Goal: Book appointment/travel/reservation

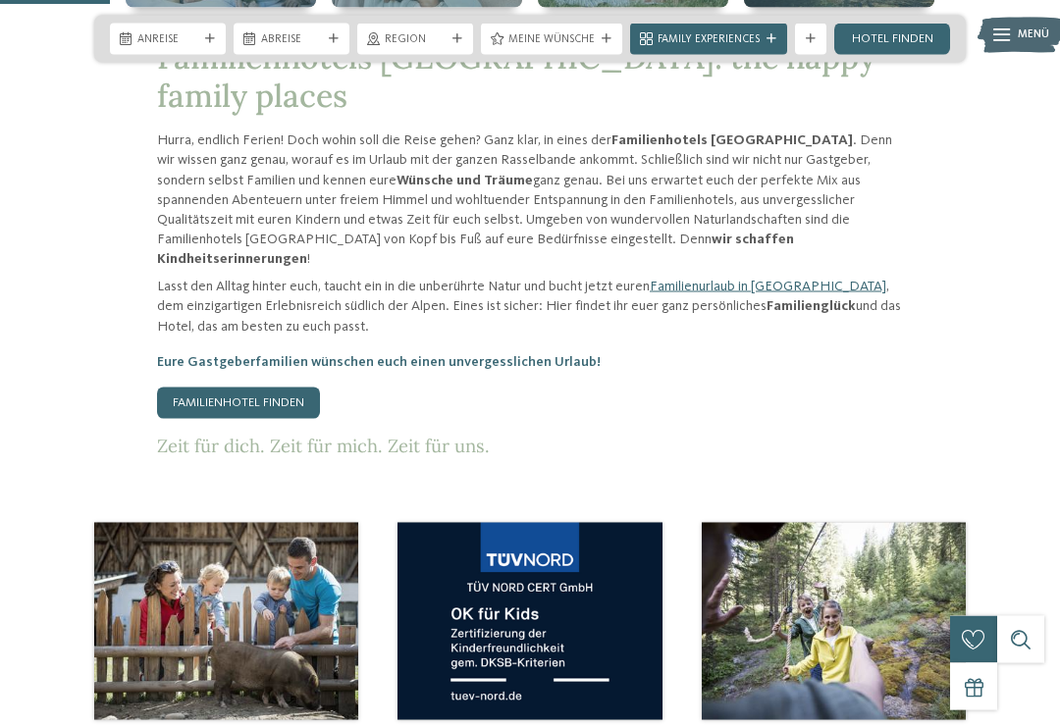
scroll to position [715, 0]
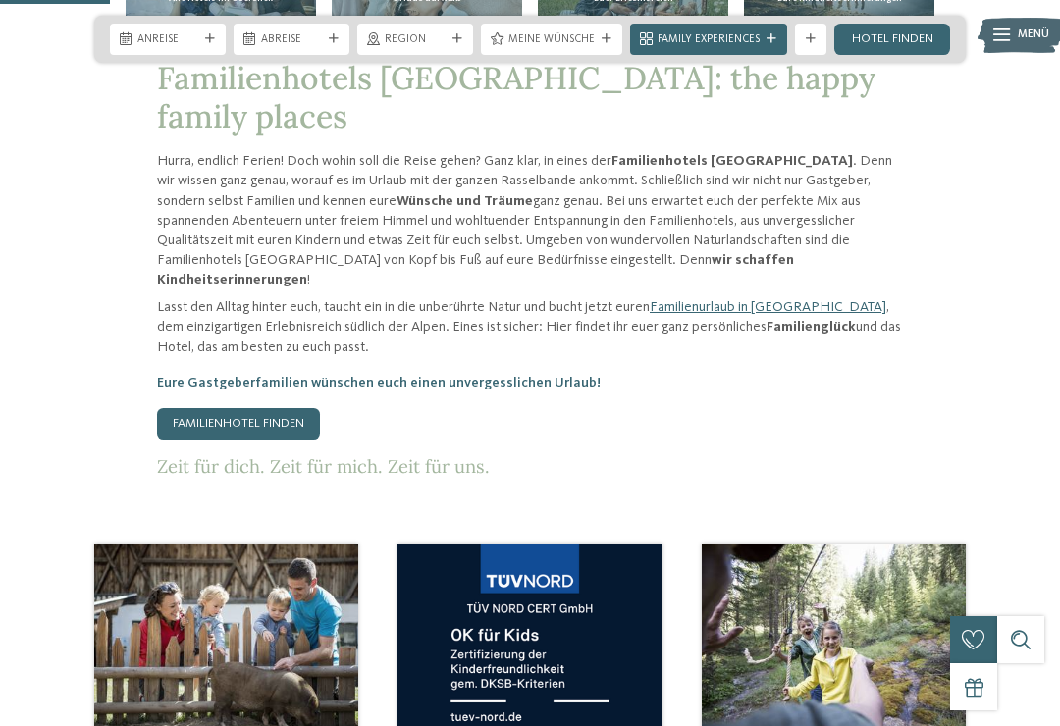
click at [248, 408] on link "Familienhotel finden" at bounding box center [238, 423] width 163 height 31
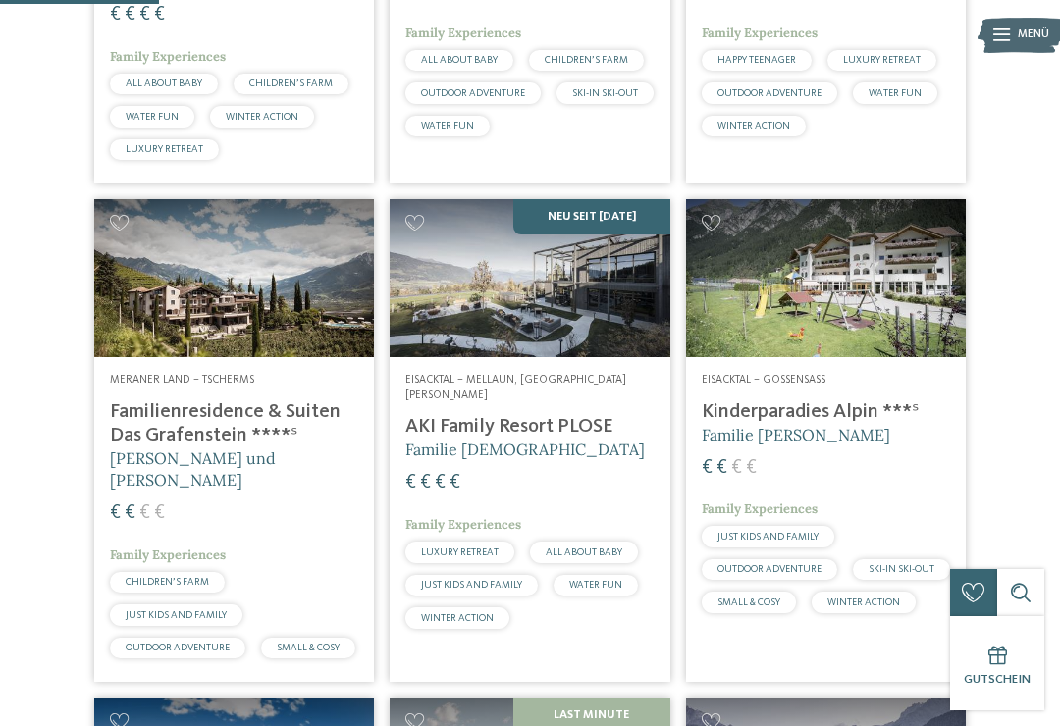
scroll to position [748, 0]
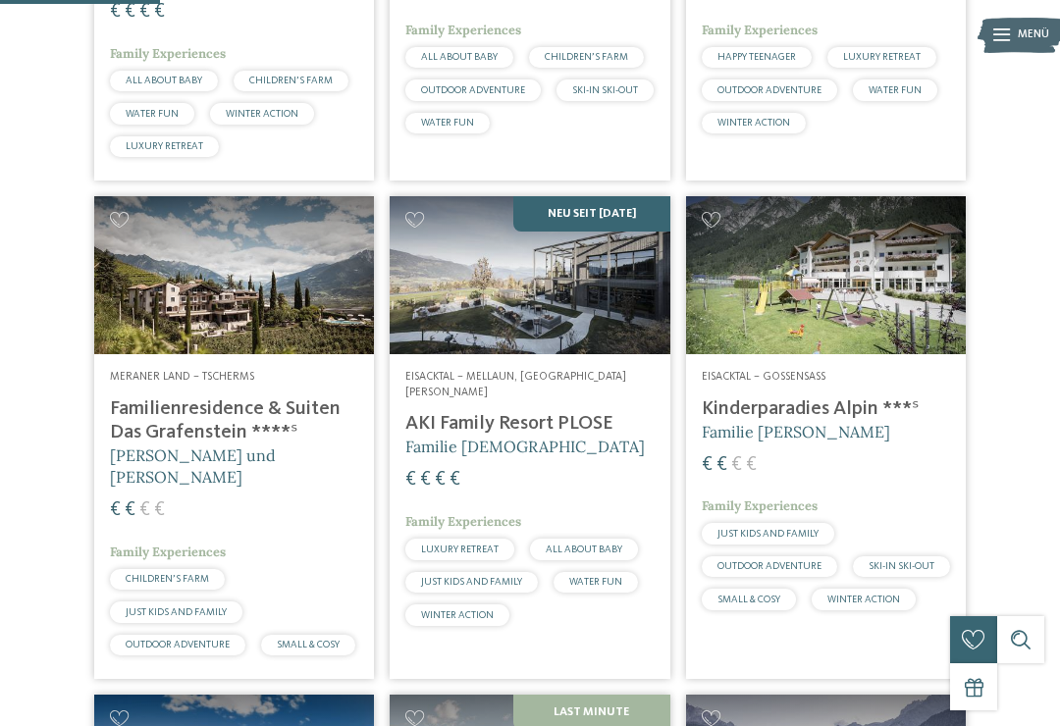
click at [240, 312] on img at bounding box center [234, 274] width 280 height 157
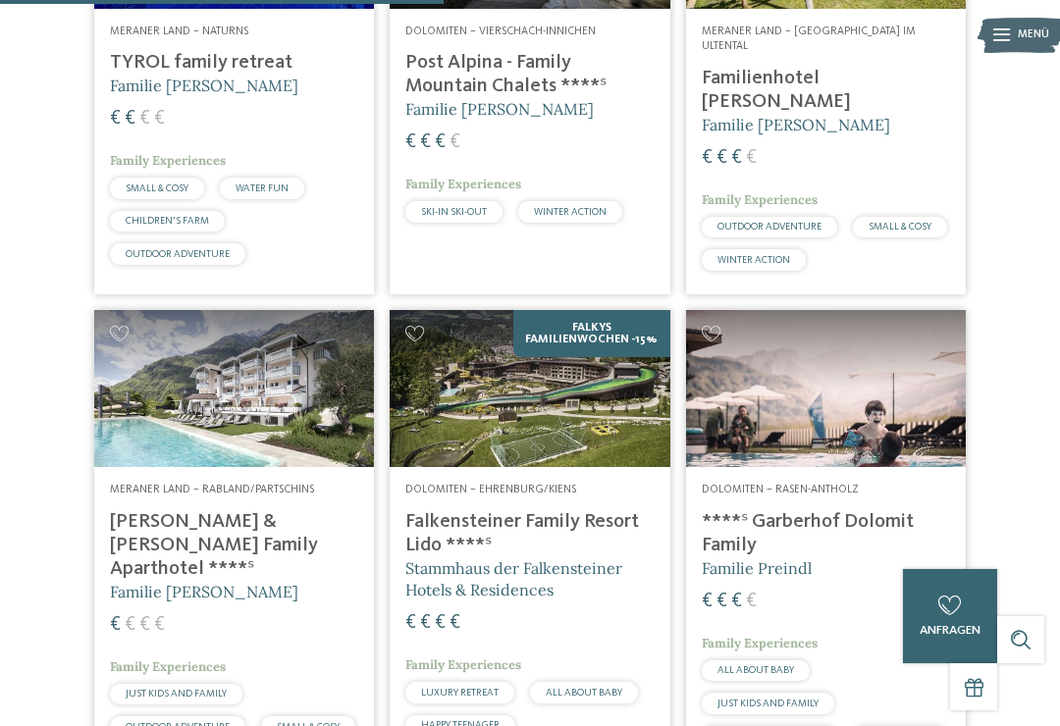
scroll to position [2069, 0]
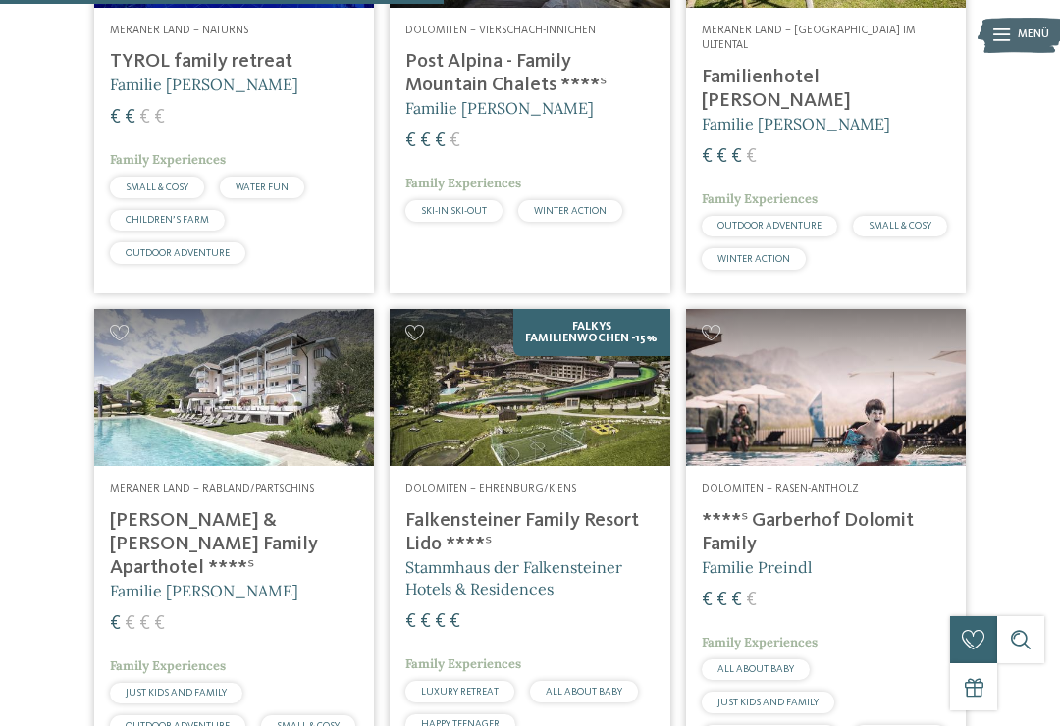
click at [225, 458] on img at bounding box center [234, 387] width 280 height 157
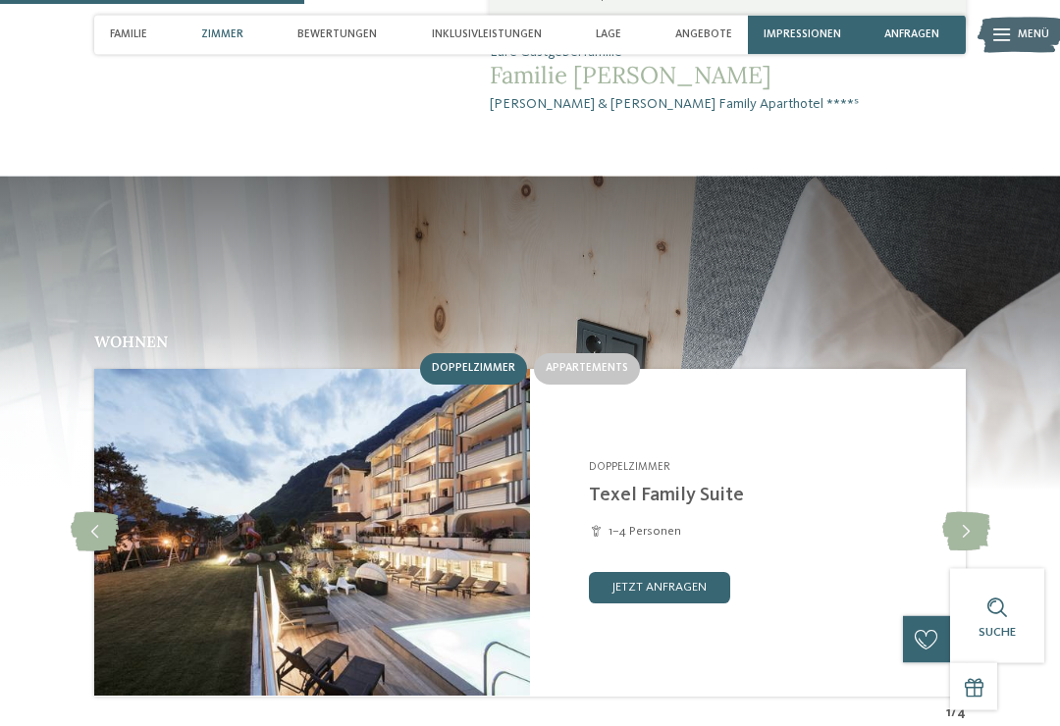
scroll to position [1555, 0]
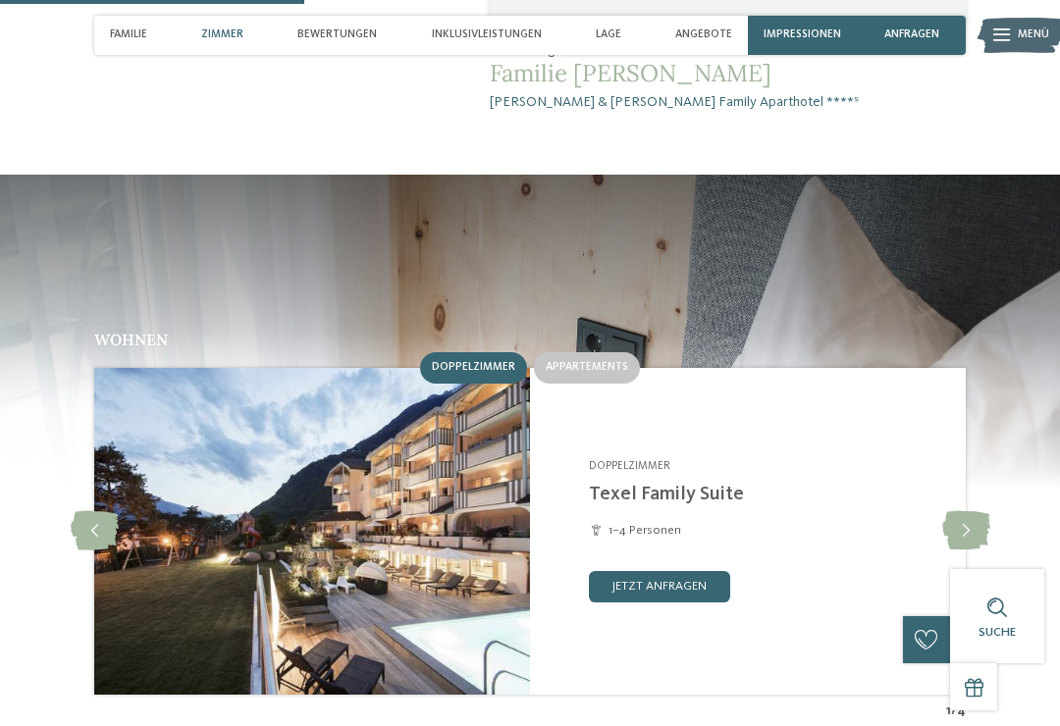
click at [363, 372] on img at bounding box center [312, 531] width 436 height 327
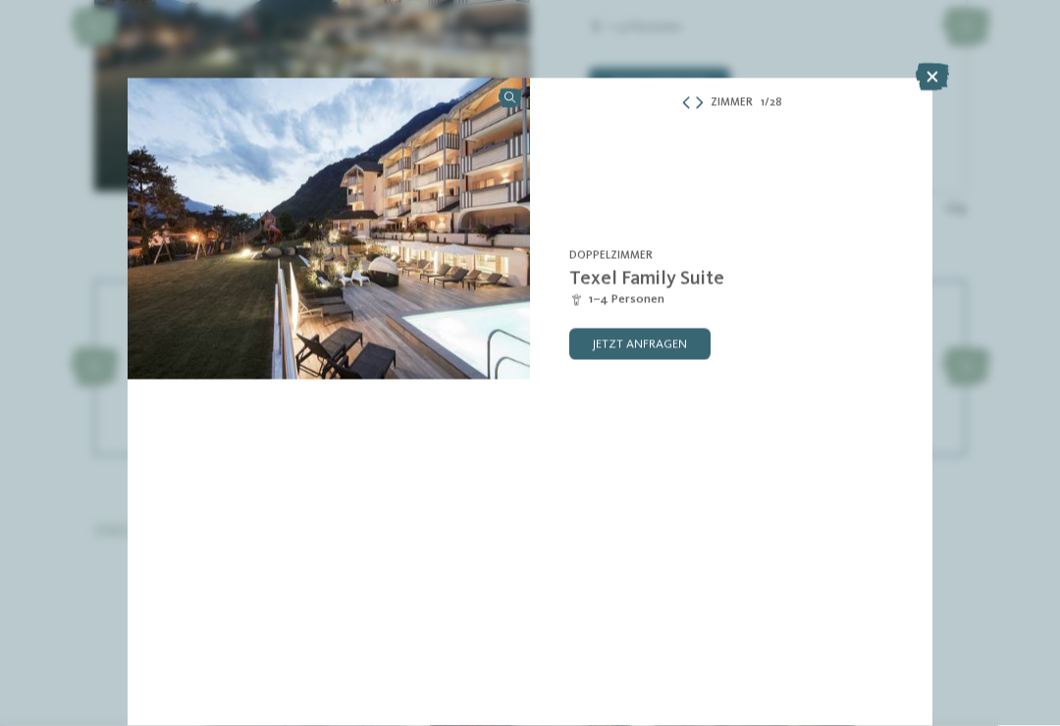
scroll to position [2058, 0]
click at [941, 82] on icon at bounding box center [931, 77] width 33 height 27
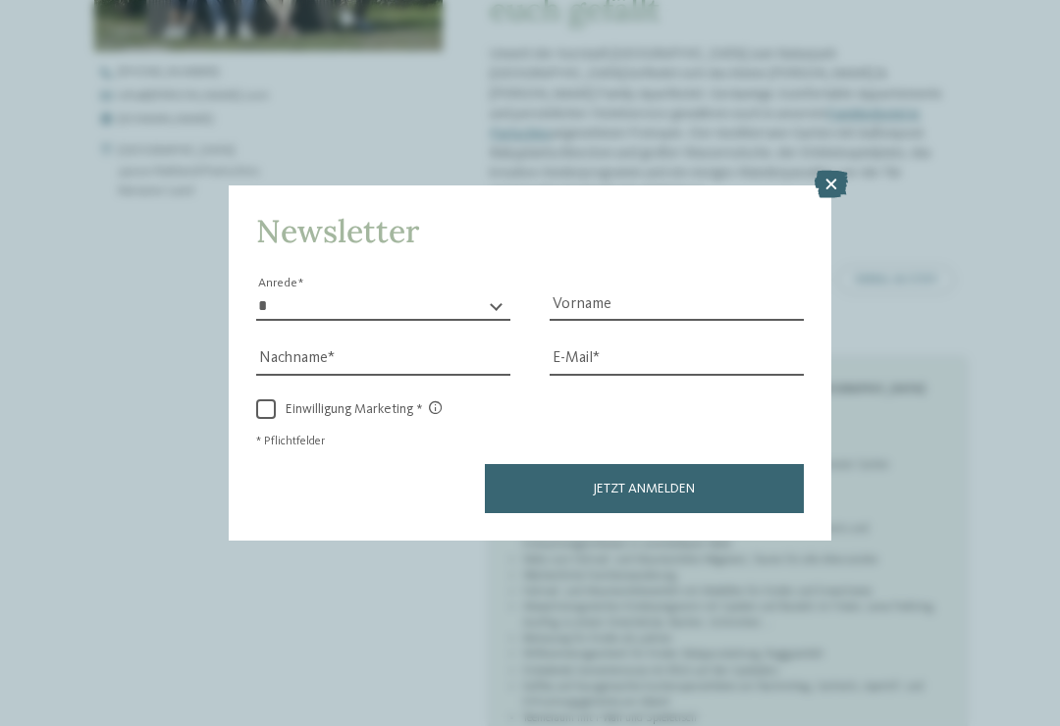
scroll to position [798, 0]
click at [823, 171] on icon at bounding box center [830, 184] width 33 height 27
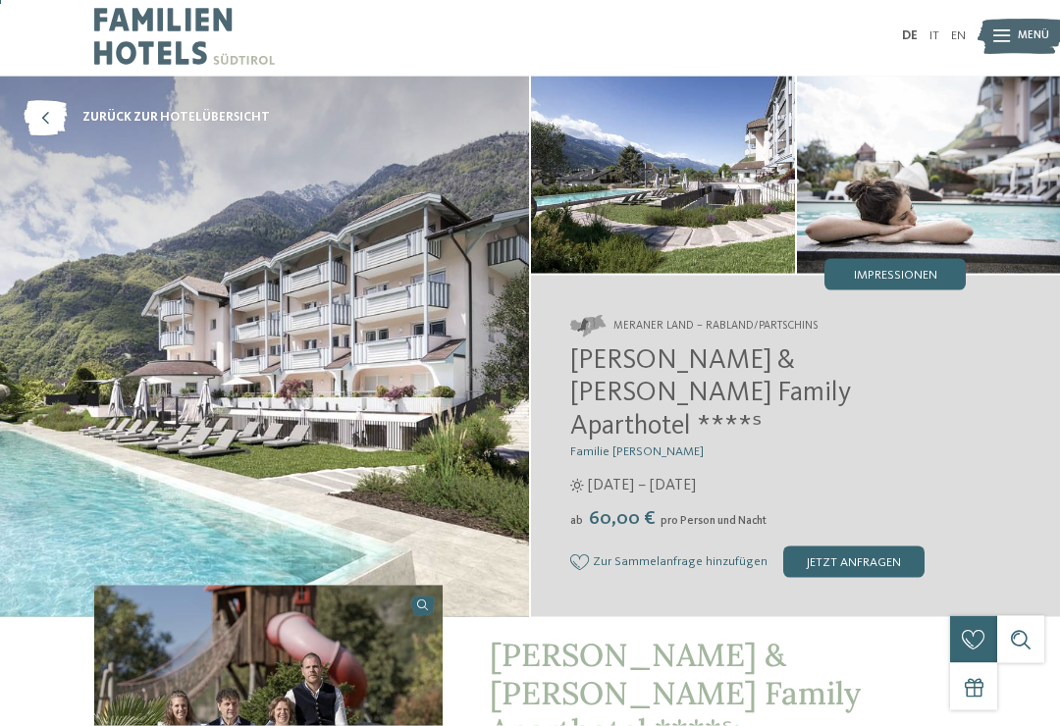
scroll to position [0, 0]
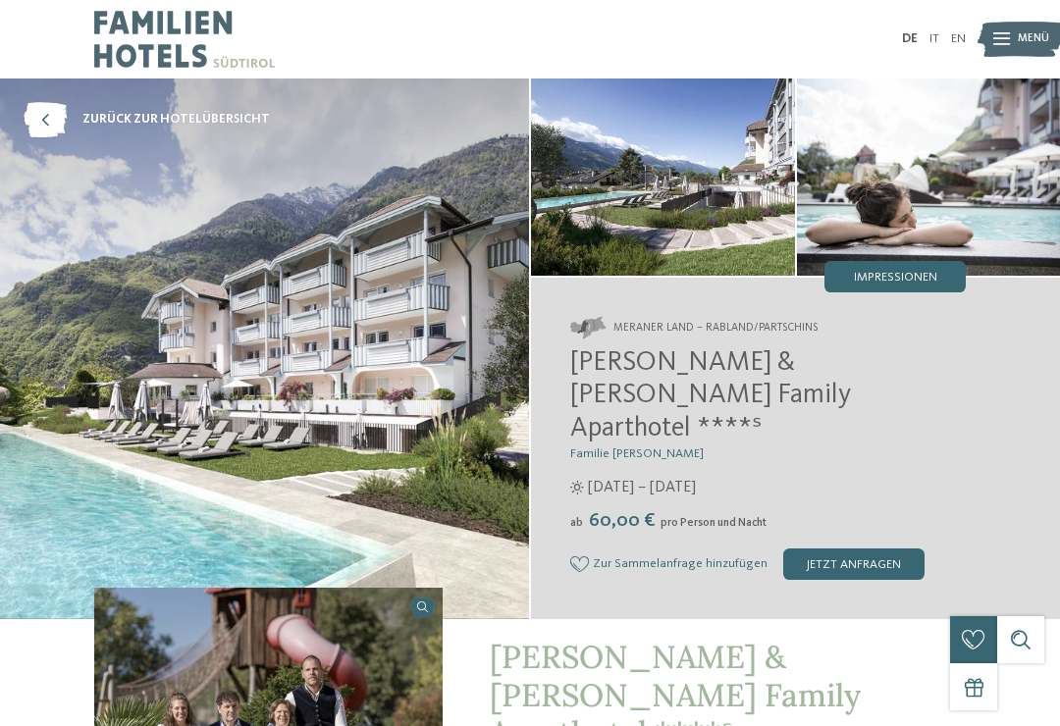
click at [1015, 40] on img at bounding box center [1020, 39] width 86 height 43
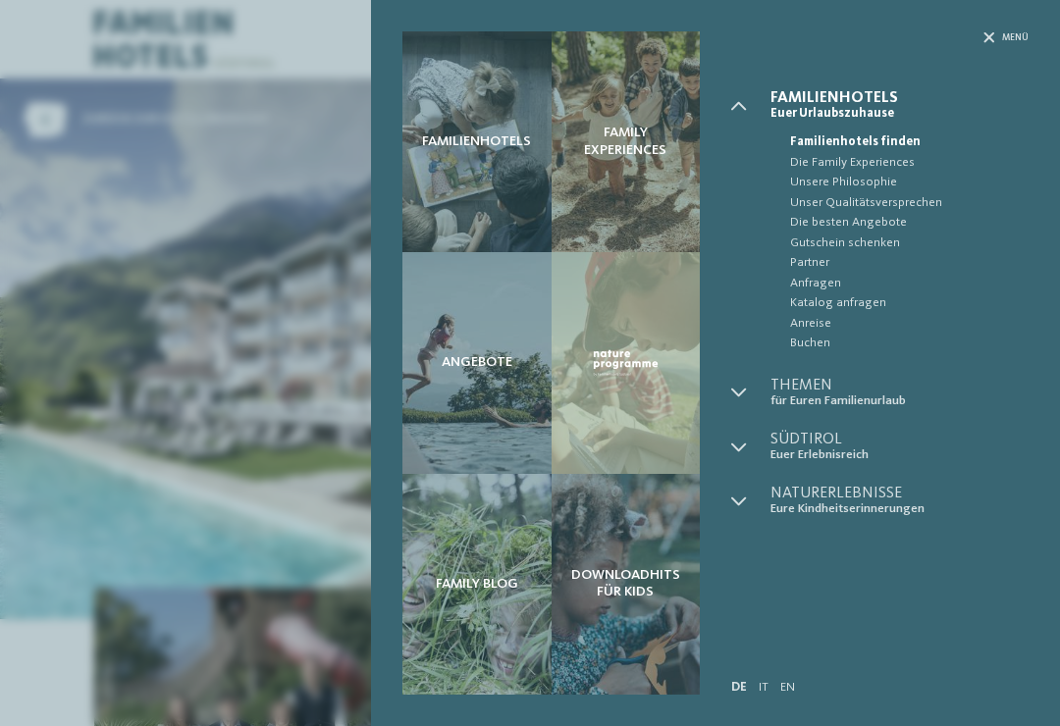
click at [1011, 39] on span "Menü" at bounding box center [1015, 37] width 26 height 13
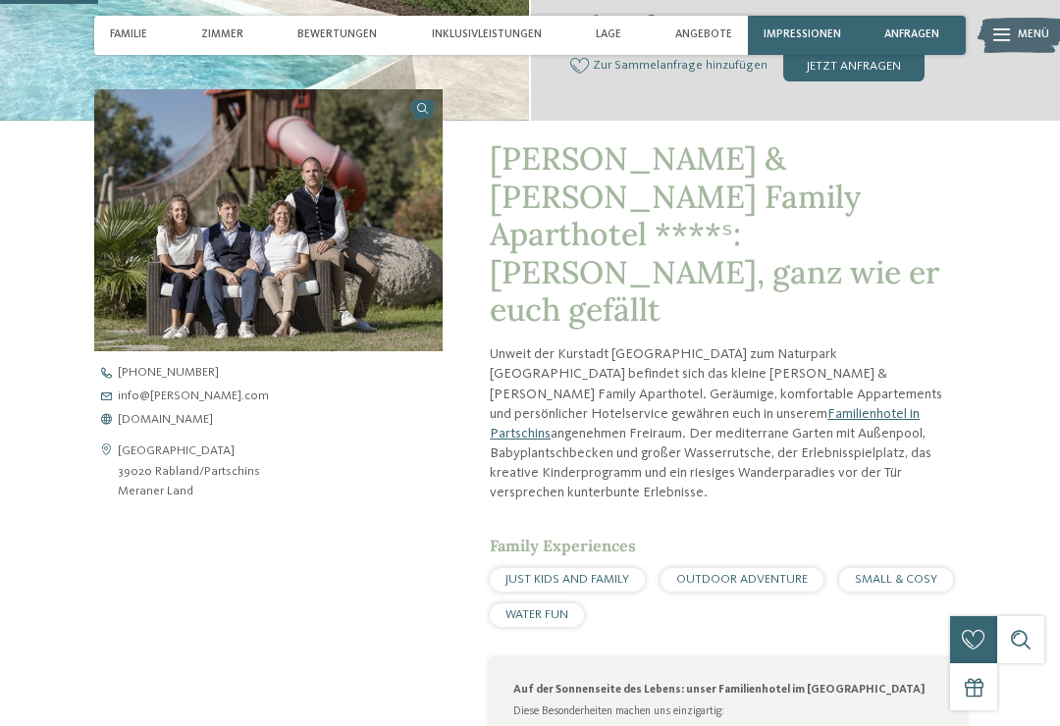
scroll to position [504, 0]
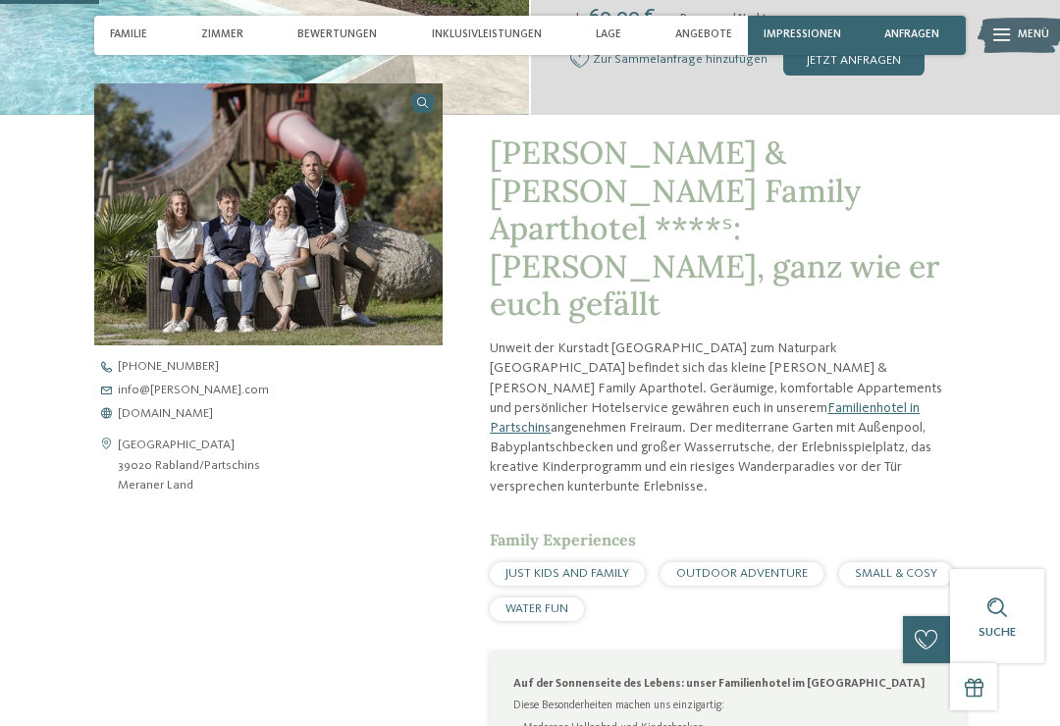
click at [764, 567] on span "OUTDOOR ADVENTURE" at bounding box center [741, 573] width 131 height 13
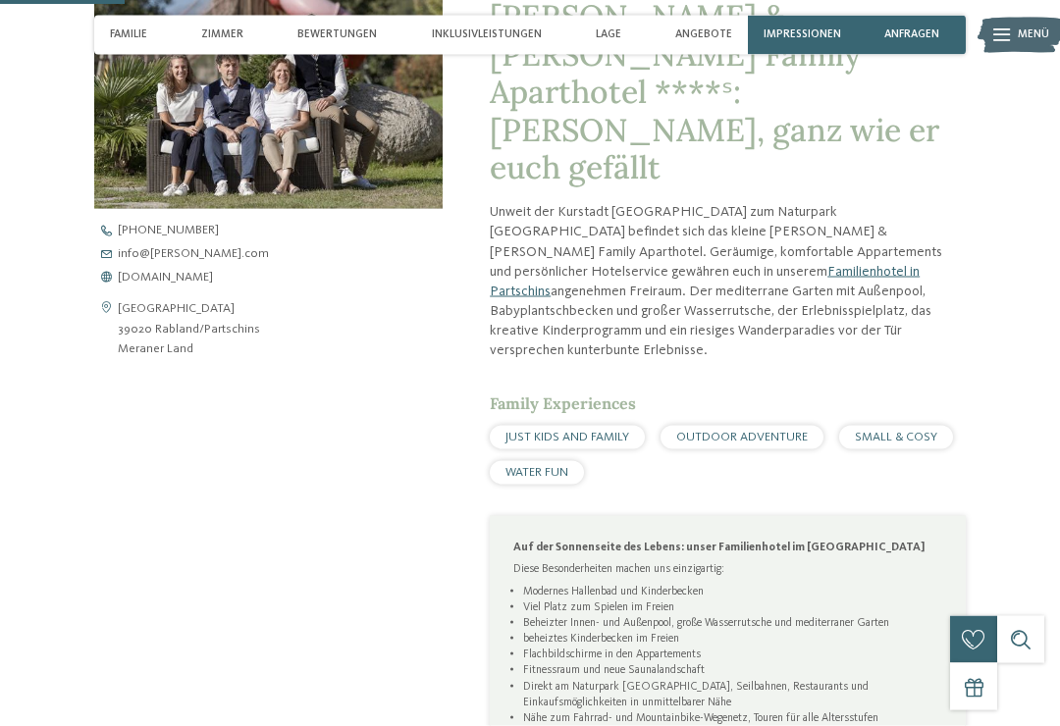
scroll to position [643, 0]
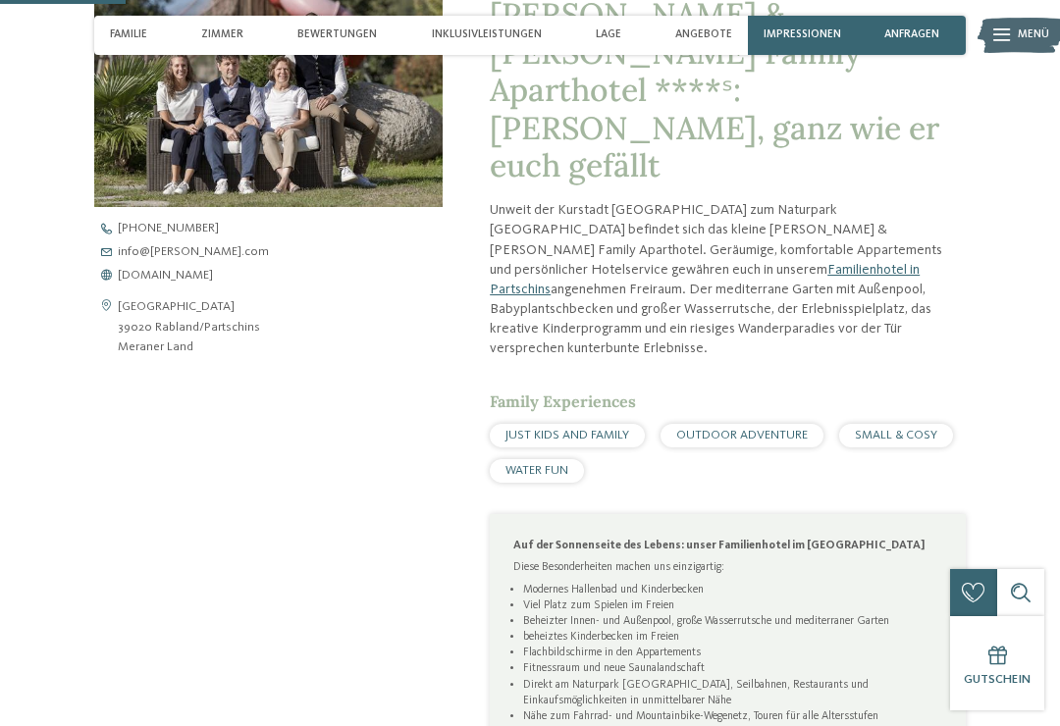
click at [603, 429] on span "JUST KIDS AND FAMILY" at bounding box center [567, 435] width 124 height 13
click at [567, 429] on span "JUST KIDS AND FAMILY" at bounding box center [567, 435] width 124 height 13
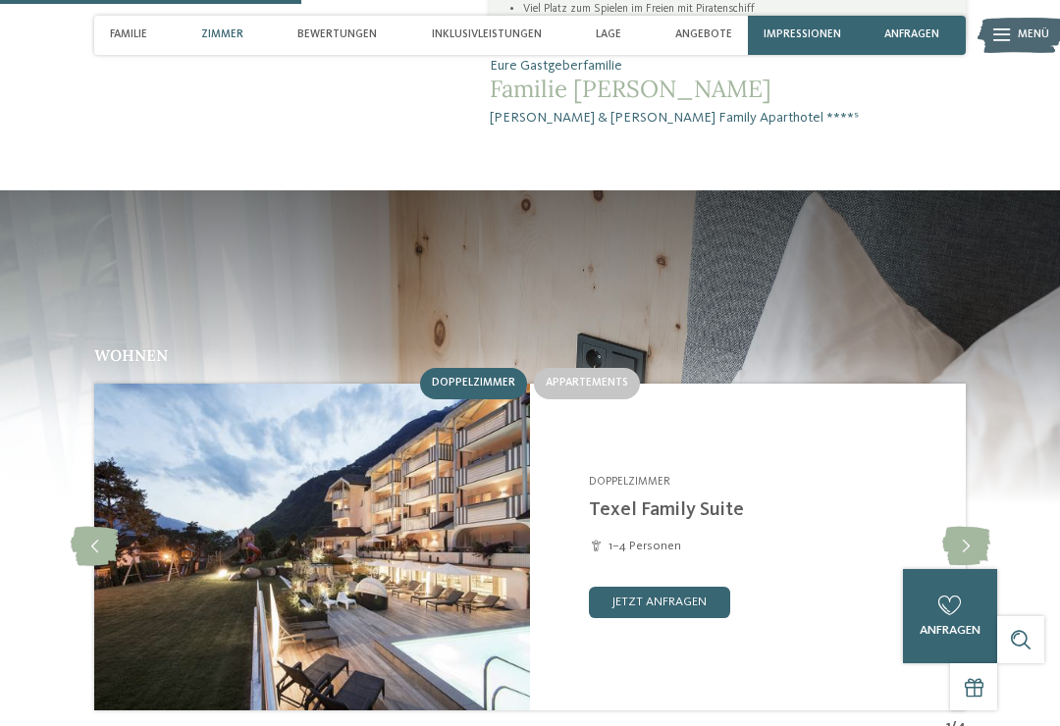
scroll to position [1538, 0]
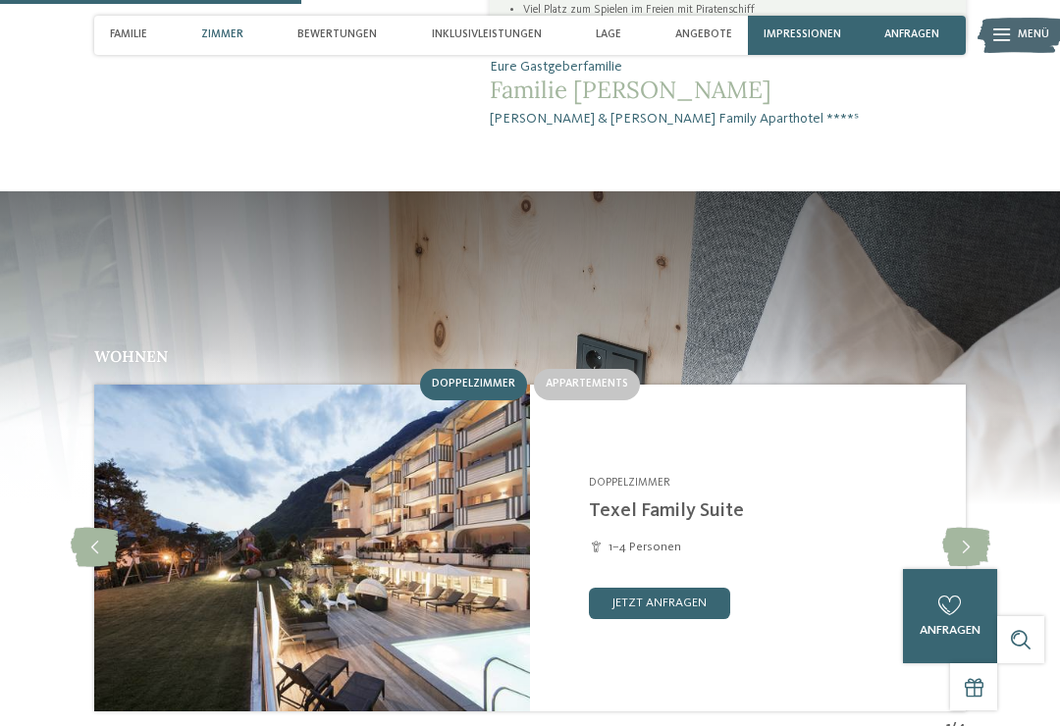
click at [425, 385] on img at bounding box center [312, 548] width 436 height 327
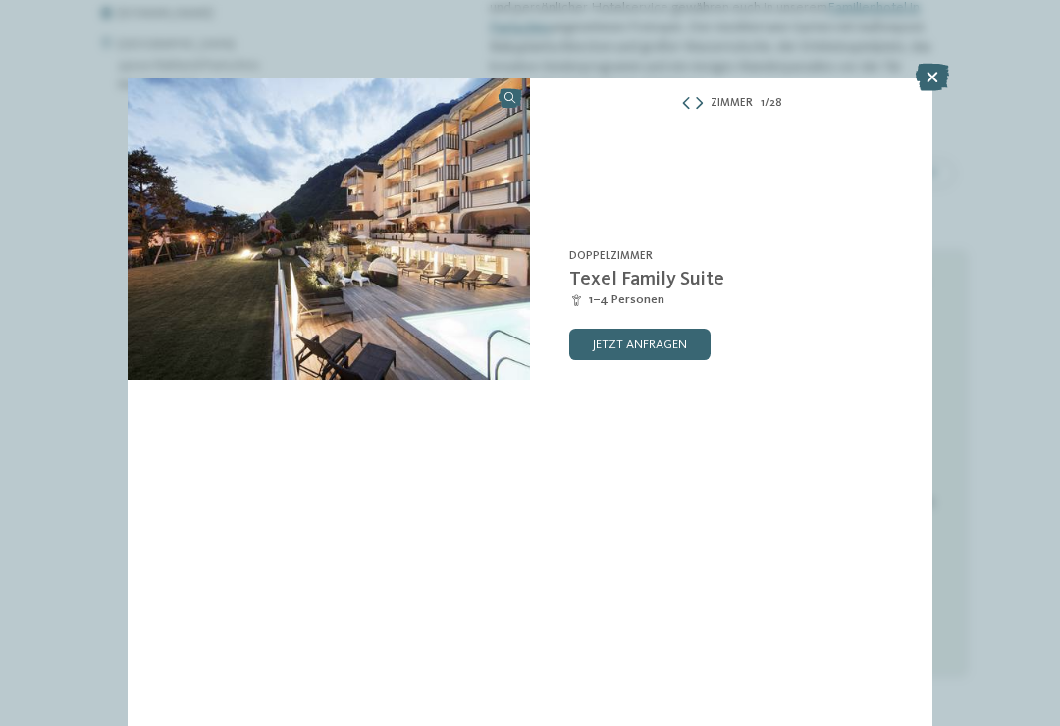
scroll to position [903, 0]
click at [701, 122] on div "Familienapparthotel Heidi **** Rabland/Partschins - Meraner Land Doppelzimmer T…" at bounding box center [731, 228] width 402 height 301
click at [709, 98] on div "Zimmer 1 / 28" at bounding box center [731, 104] width 402 height 20
click at [707, 129] on div "Familienapparthotel Heidi **** Rabland/Partschins - Meraner Land Doppelzimmer T…" at bounding box center [731, 228] width 402 height 301
click at [702, 99] on icon at bounding box center [699, 104] width 7 height 13
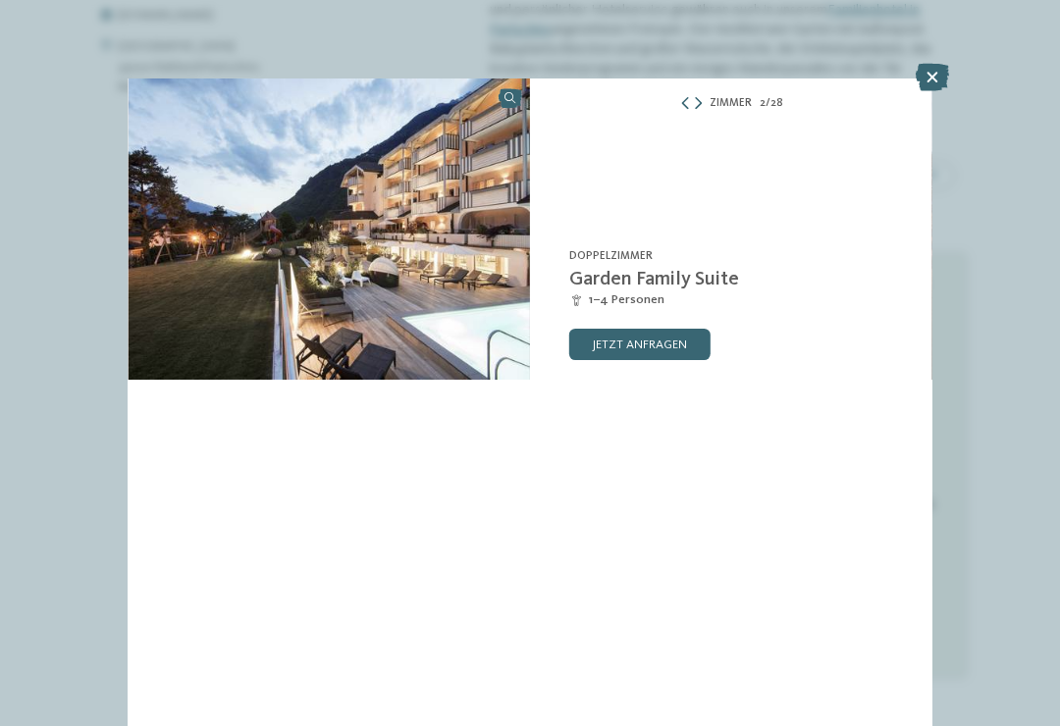
click at [698, 106] on icon at bounding box center [698, 104] width 7 height 13
click at [698, 108] on icon at bounding box center [698, 104] width 7 height 13
click at [708, 98] on div "Zimmer 4 / 28" at bounding box center [731, 104] width 402 height 20
click at [688, 109] on icon at bounding box center [684, 104] width 12 height 13
click at [945, 86] on icon at bounding box center [931, 77] width 33 height 27
